Goal: Task Accomplishment & Management: Manage account settings

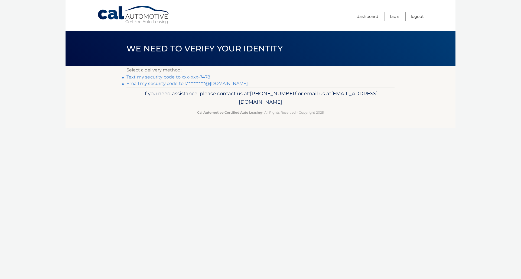
click at [202, 78] on link "Text my security code to xxx-xxx-7478" at bounding box center [168, 76] width 84 height 5
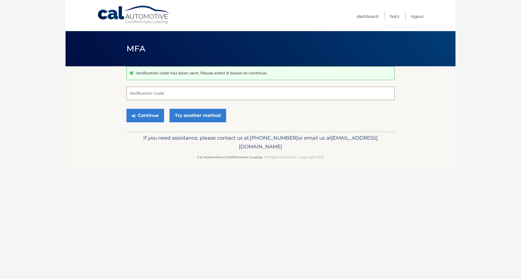
click at [163, 93] on input "Verification Code" at bounding box center [260, 94] width 268 height 14
type input "454066"
click at [126, 109] on button "Continue" at bounding box center [145, 116] width 38 height 14
